Goal: Information Seeking & Learning: Learn about a topic

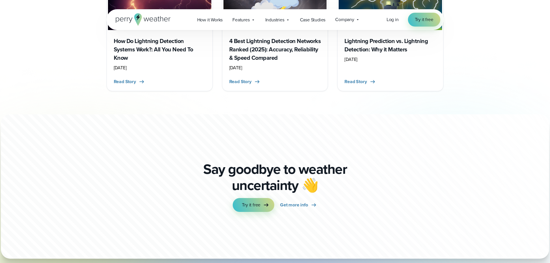
scroll to position [1675, 0]
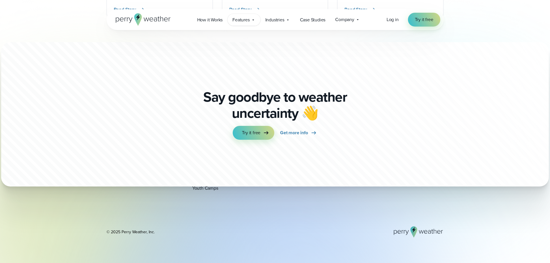
click at [255, 18] on icon at bounding box center [253, 20] width 5 height 5
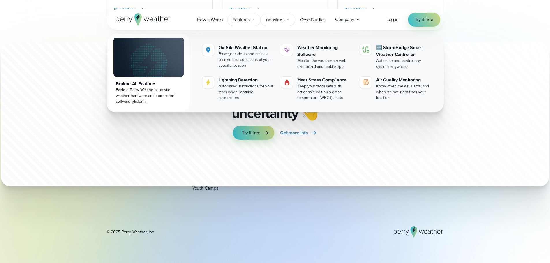
click at [283, 21] on span "Industries" at bounding box center [274, 19] width 19 height 7
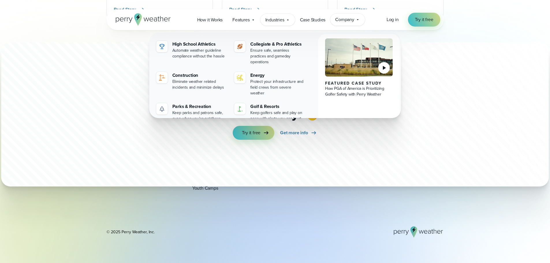
click at [350, 19] on span "Company" at bounding box center [344, 19] width 19 height 7
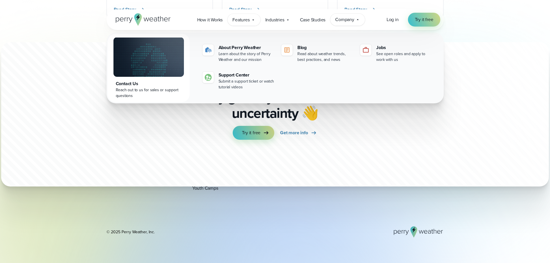
click at [250, 19] on span "Features" at bounding box center [241, 19] width 17 height 7
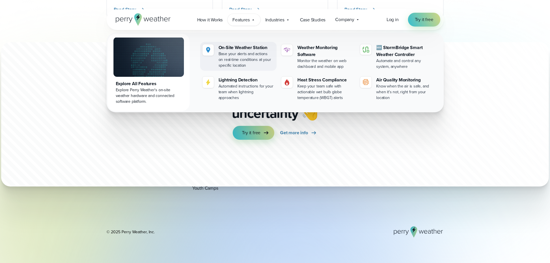
click at [238, 46] on div "On-Site Weather Station" at bounding box center [247, 47] width 56 height 7
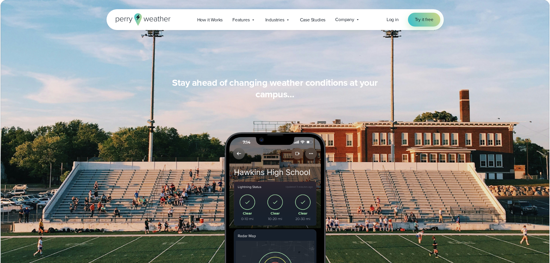
scroll to position [433, 0]
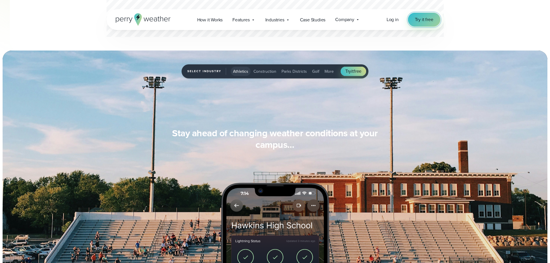
click at [426, 18] on span "Try it free" at bounding box center [424, 19] width 18 height 7
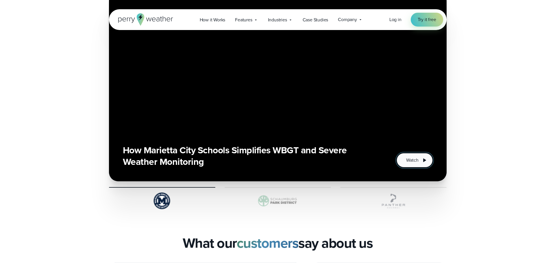
scroll to position [1242, 0]
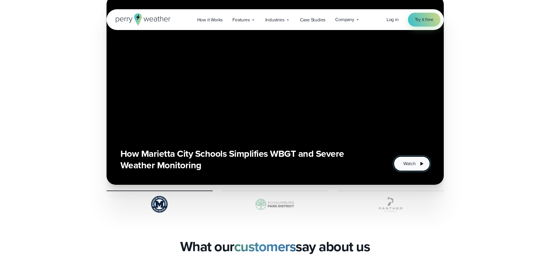
click at [420, 164] on icon "1 of 3" at bounding box center [421, 163] width 7 height 7
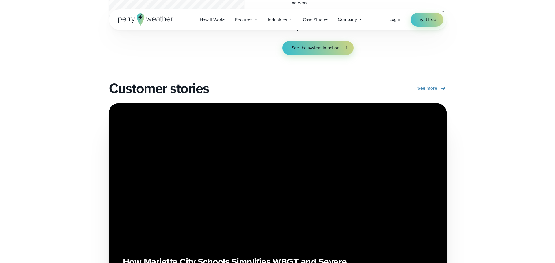
scroll to position [1386, 0]
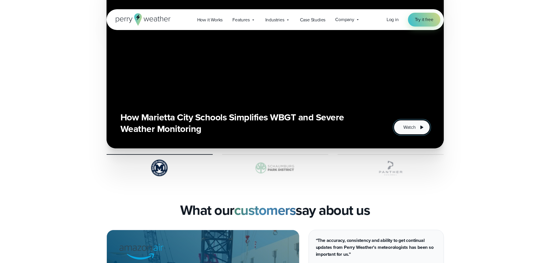
click at [420, 127] on icon "1 of 3" at bounding box center [421, 127] width 7 height 7
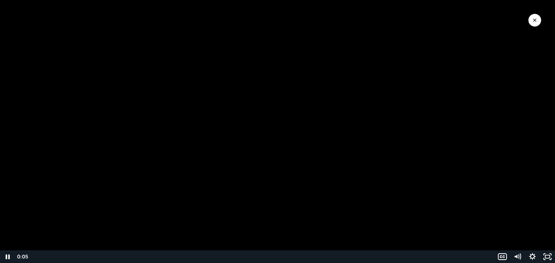
click at [397, 191] on div at bounding box center [277, 131] width 555 height 263
click at [518, 232] on div "Volume" at bounding box center [516, 229] width 15 height 41
click at [425, 225] on div at bounding box center [277, 131] width 555 height 263
drag, startPoint x: 517, startPoint y: 232, endPoint x: 518, endPoint y: 221, distance: 11.0
click at [518, 221] on div "Volume" at bounding box center [516, 221] width 5 height 5
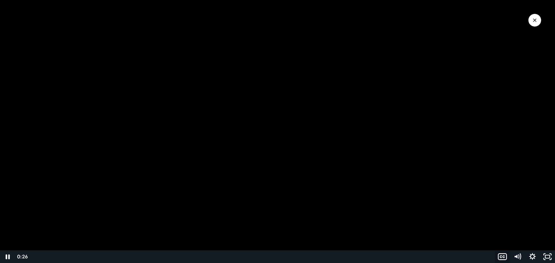
click at [501, 254] on icon "Show captions menu" at bounding box center [502, 257] width 8 height 6
click at [498, 228] on label "English" at bounding box center [516, 228] width 75 height 13
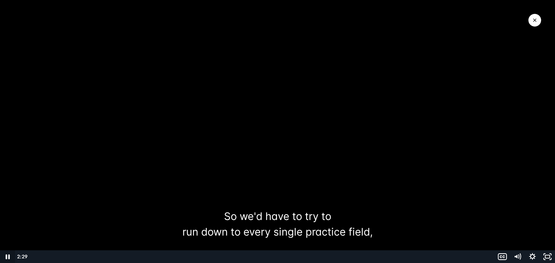
click at [7, 256] on icon "Pause" at bounding box center [8, 256] width 4 height 5
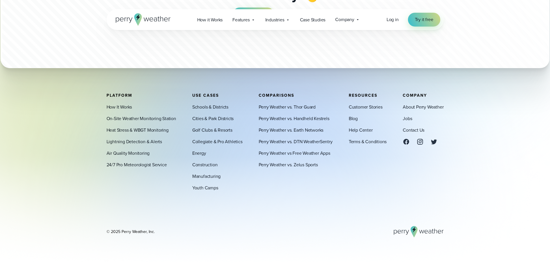
scroll to position [1655, 0]
